Goal: Information Seeking & Learning: Check status

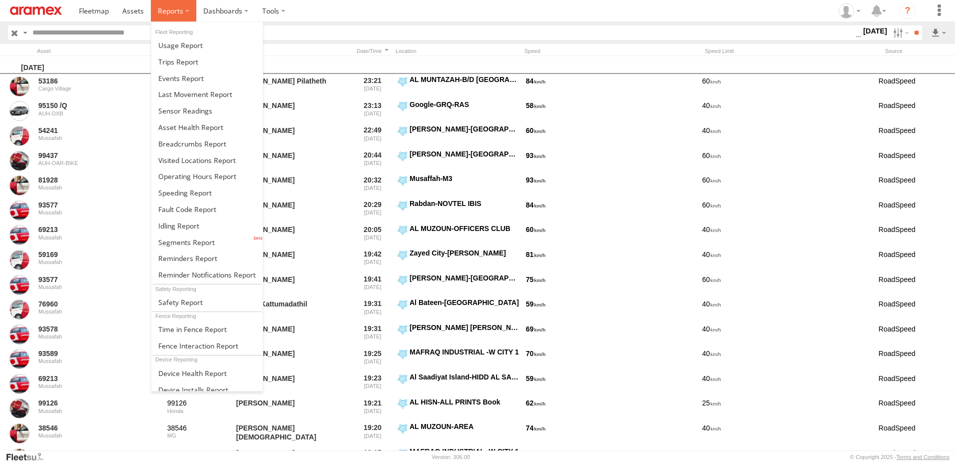
drag, startPoint x: 0, startPoint y: 0, endPoint x: 178, endPoint y: 16, distance: 178.6
click at [178, 16] on label at bounding box center [173, 10] width 45 height 21
click at [189, 126] on span at bounding box center [190, 126] width 65 height 9
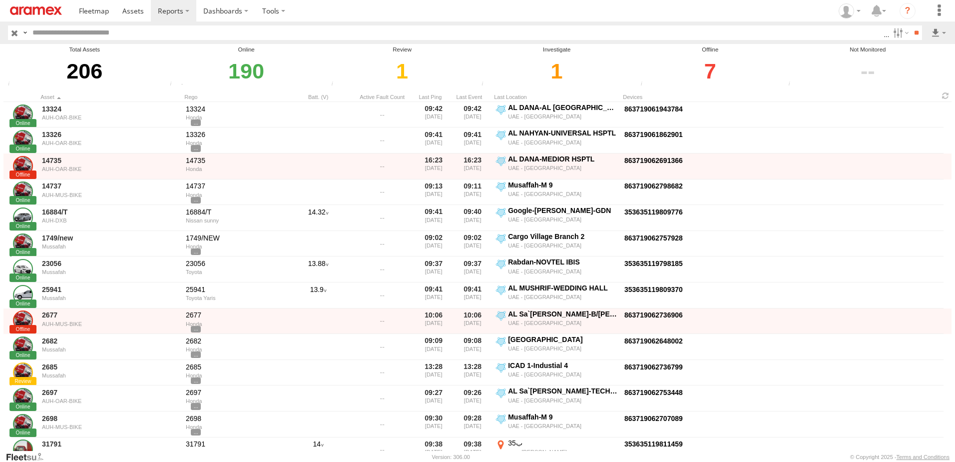
click at [692, 83] on div "7" at bounding box center [710, 71] width 145 height 34
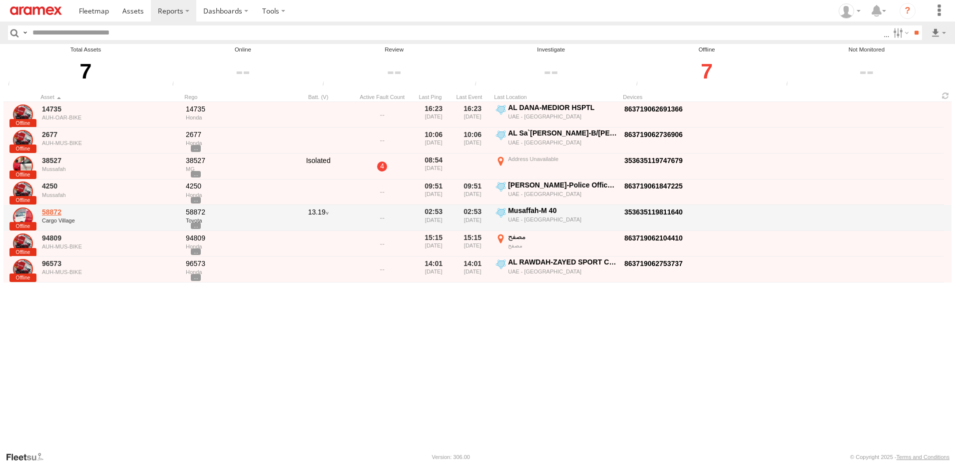
click at [52, 214] on link "58872" at bounding box center [110, 211] width 137 height 9
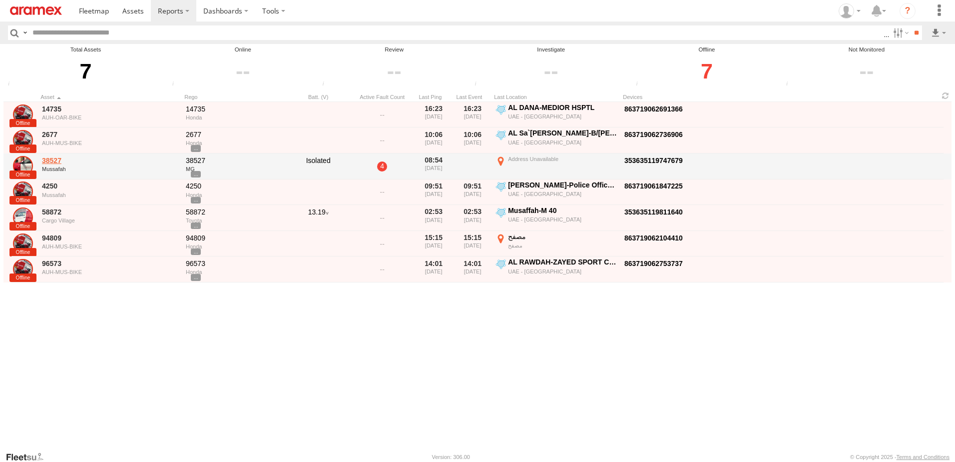
click at [51, 161] on link "38527" at bounding box center [110, 160] width 137 height 9
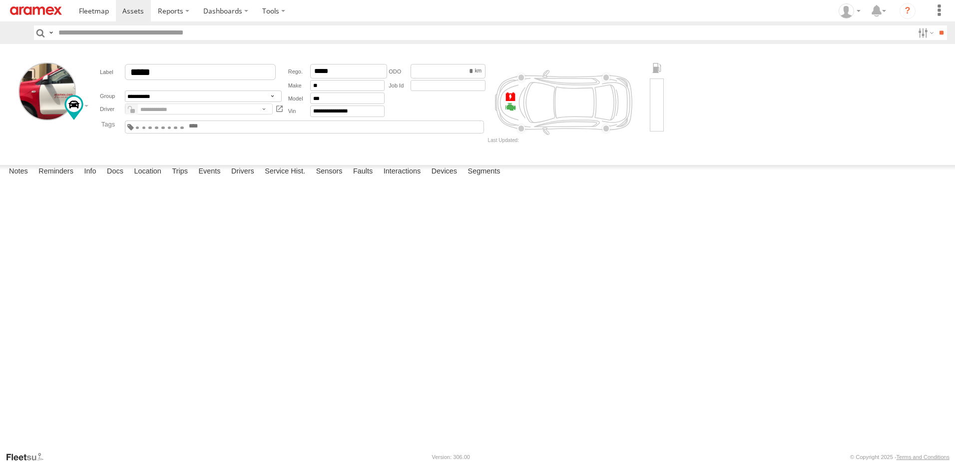
click at [0, 0] on textarea at bounding box center [0, 0] width 0 height 0
click at [134, 33] on input "text" at bounding box center [483, 32] width 859 height 14
click at [147, 10] on link at bounding box center [133, 10] width 35 height 21
